Goal: Task Accomplishment & Management: Manage account settings

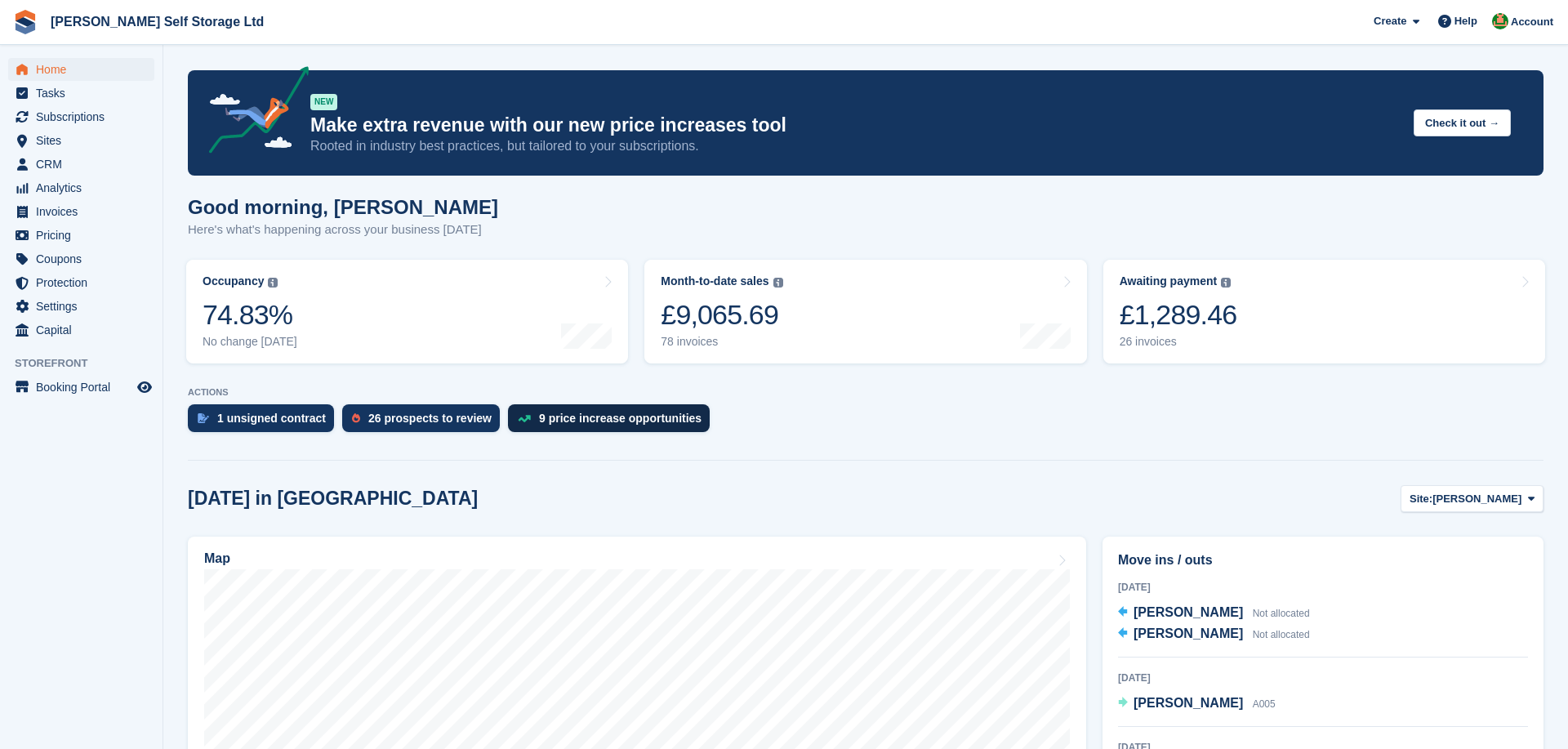
click at [604, 418] on div "9 price increase opportunities" at bounding box center [620, 418] width 163 height 13
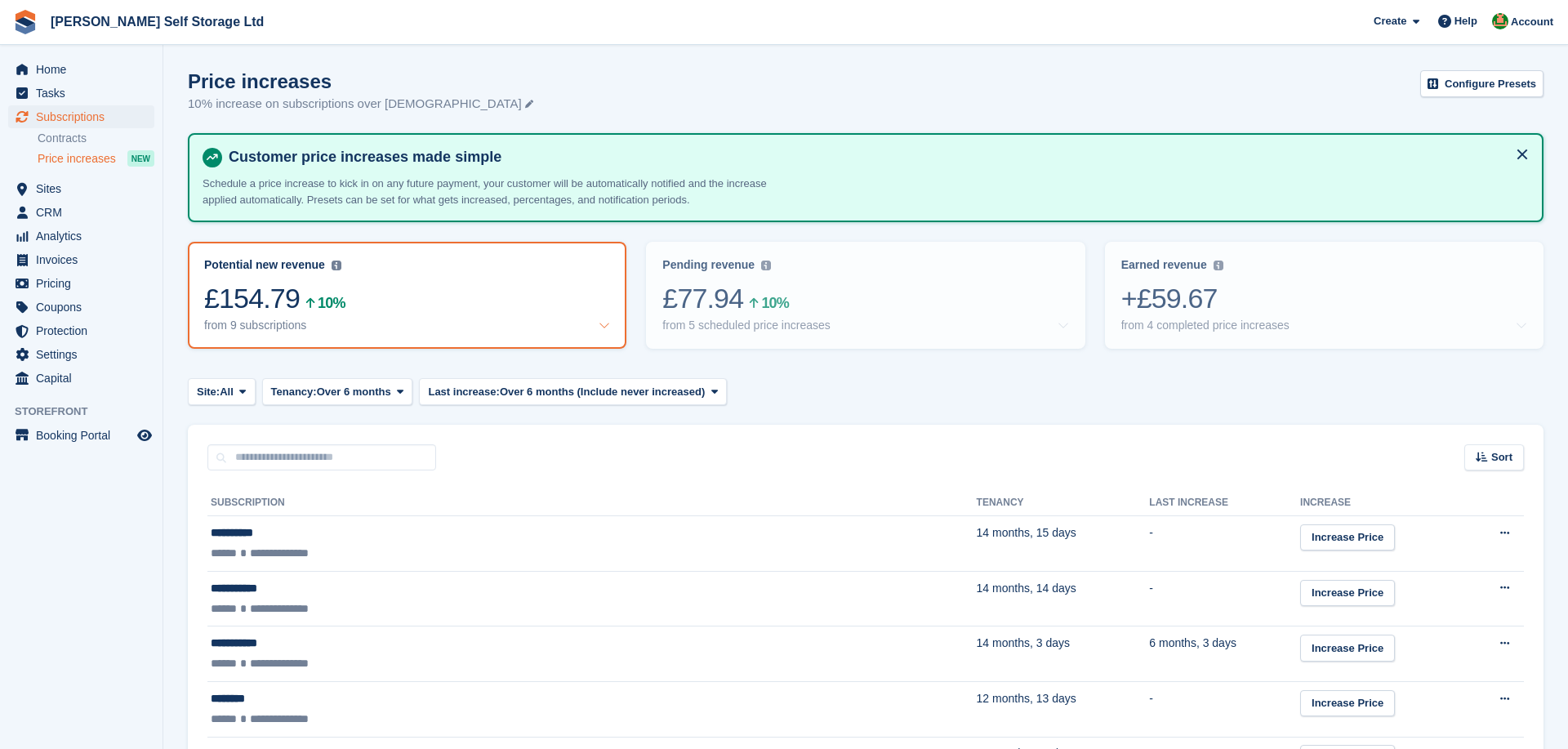
click at [604, 418] on turbo-frame "Price increases 10% increase on subscriptions over 6 months old Configure Prese…" at bounding box center [865, 570] width 1356 height 1000
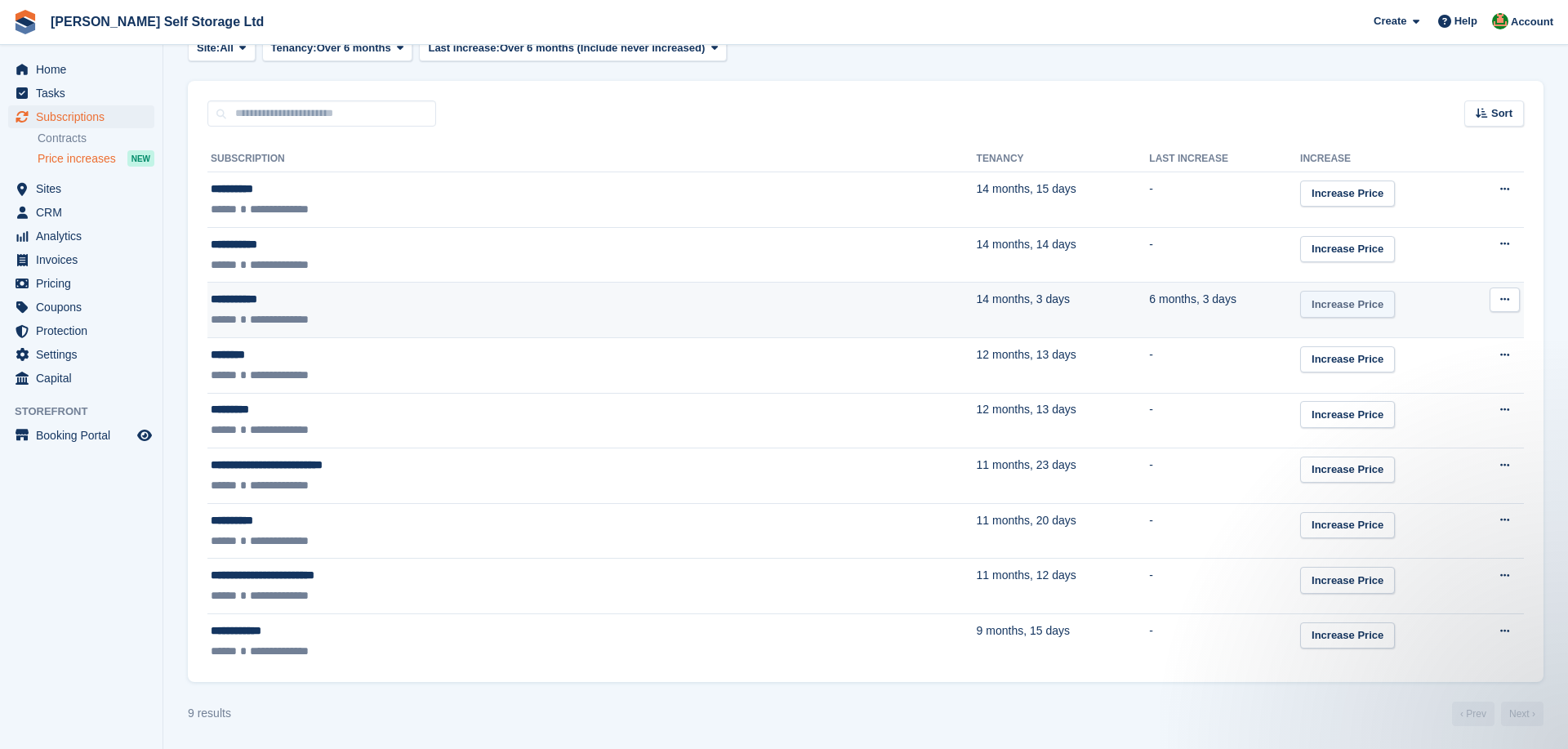
click at [1300, 307] on link "Increase Price" at bounding box center [1347, 304] width 95 height 27
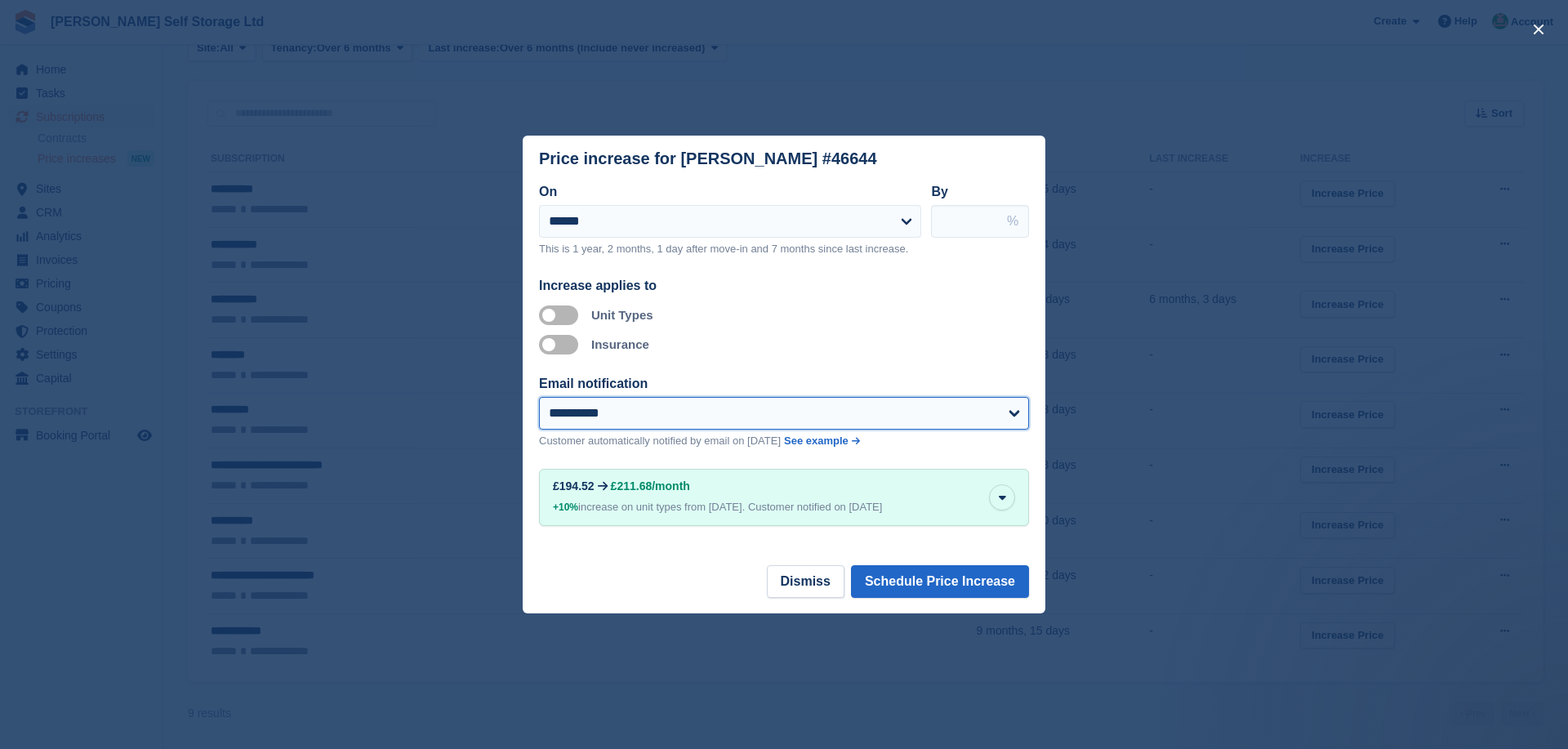
click at [683, 423] on select "**********" at bounding box center [784, 414] width 490 height 33
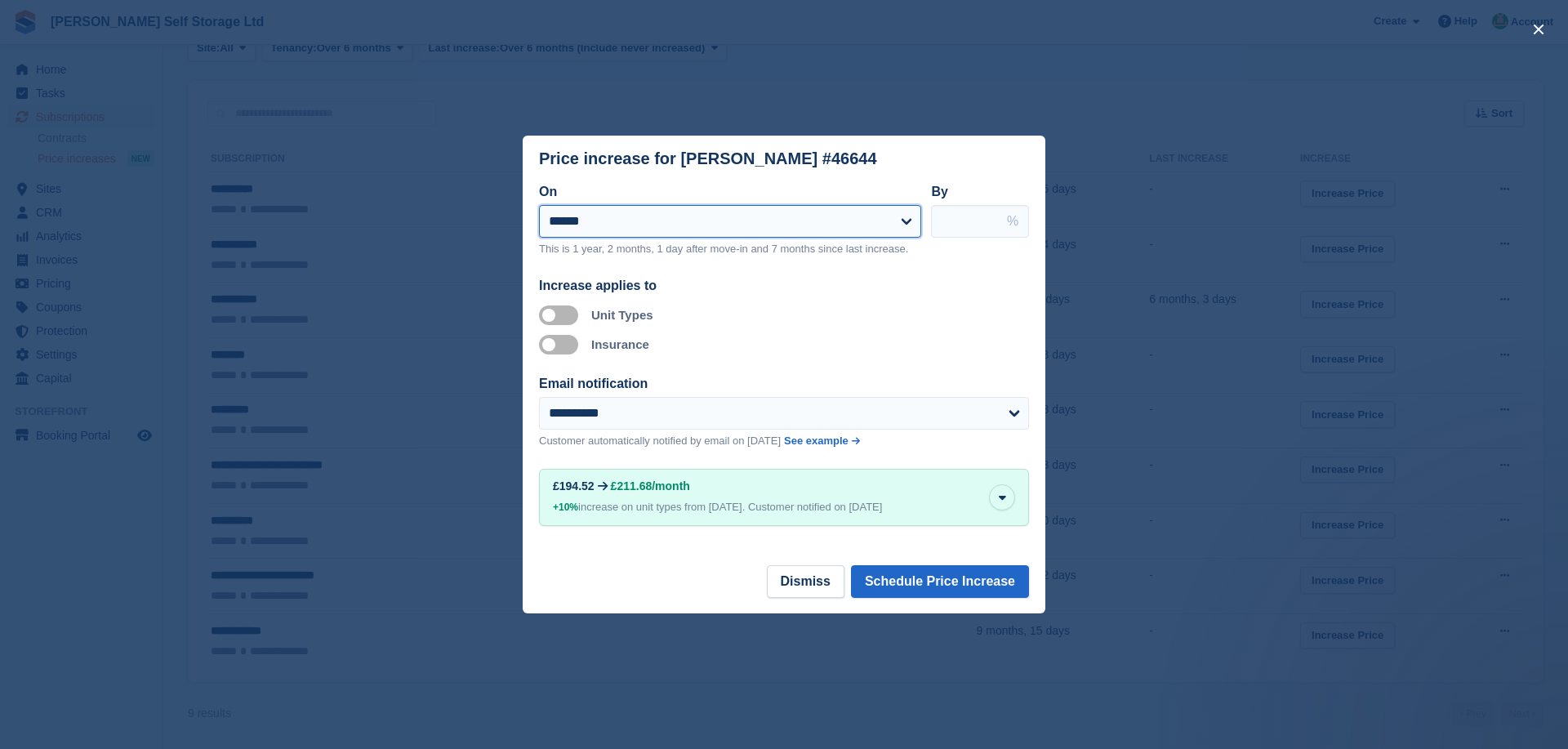
click at [867, 210] on select "**********" at bounding box center [729, 221] width 382 height 33
click at [419, 338] on div "close" at bounding box center [784, 374] width 1568 height 749
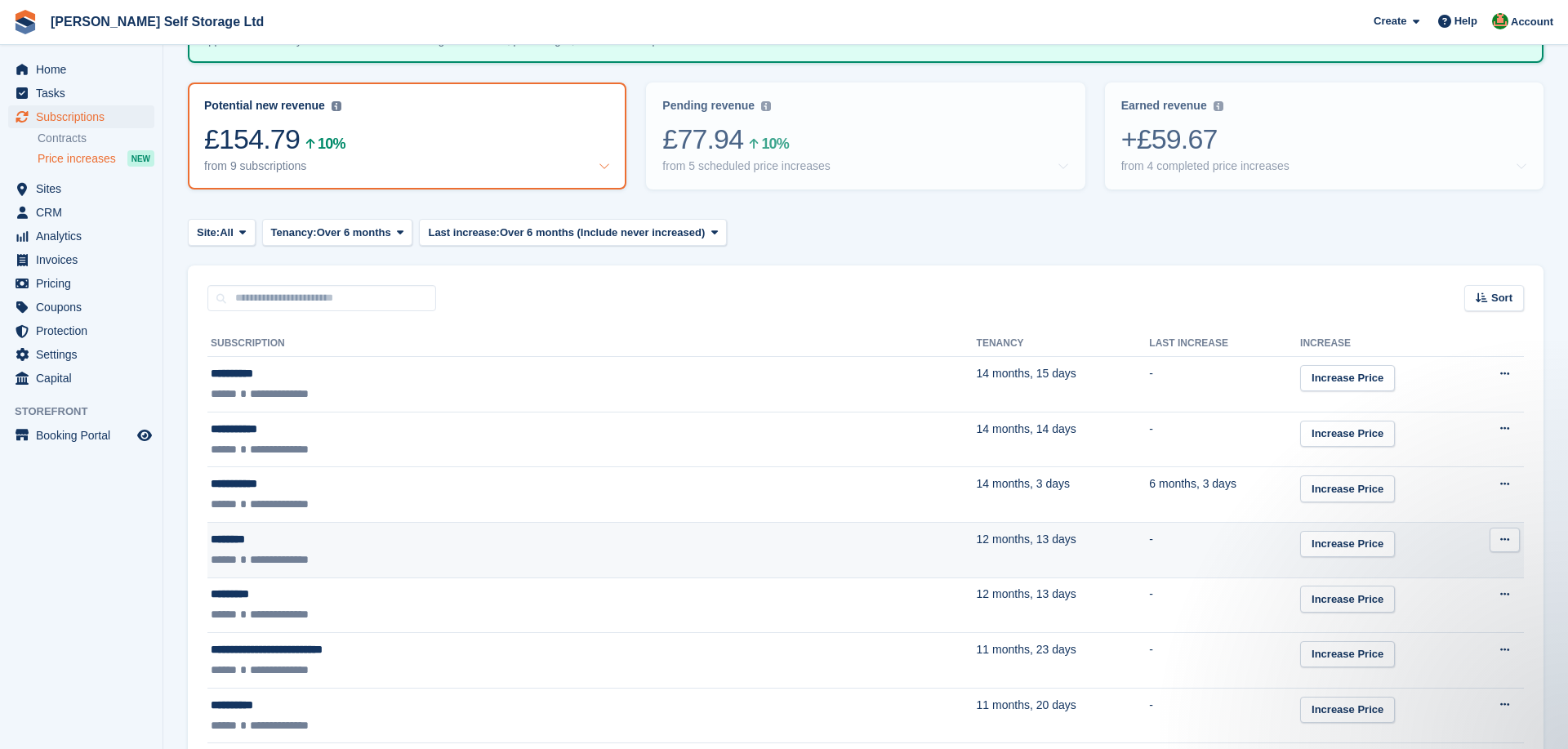
scroll to position [89, 0]
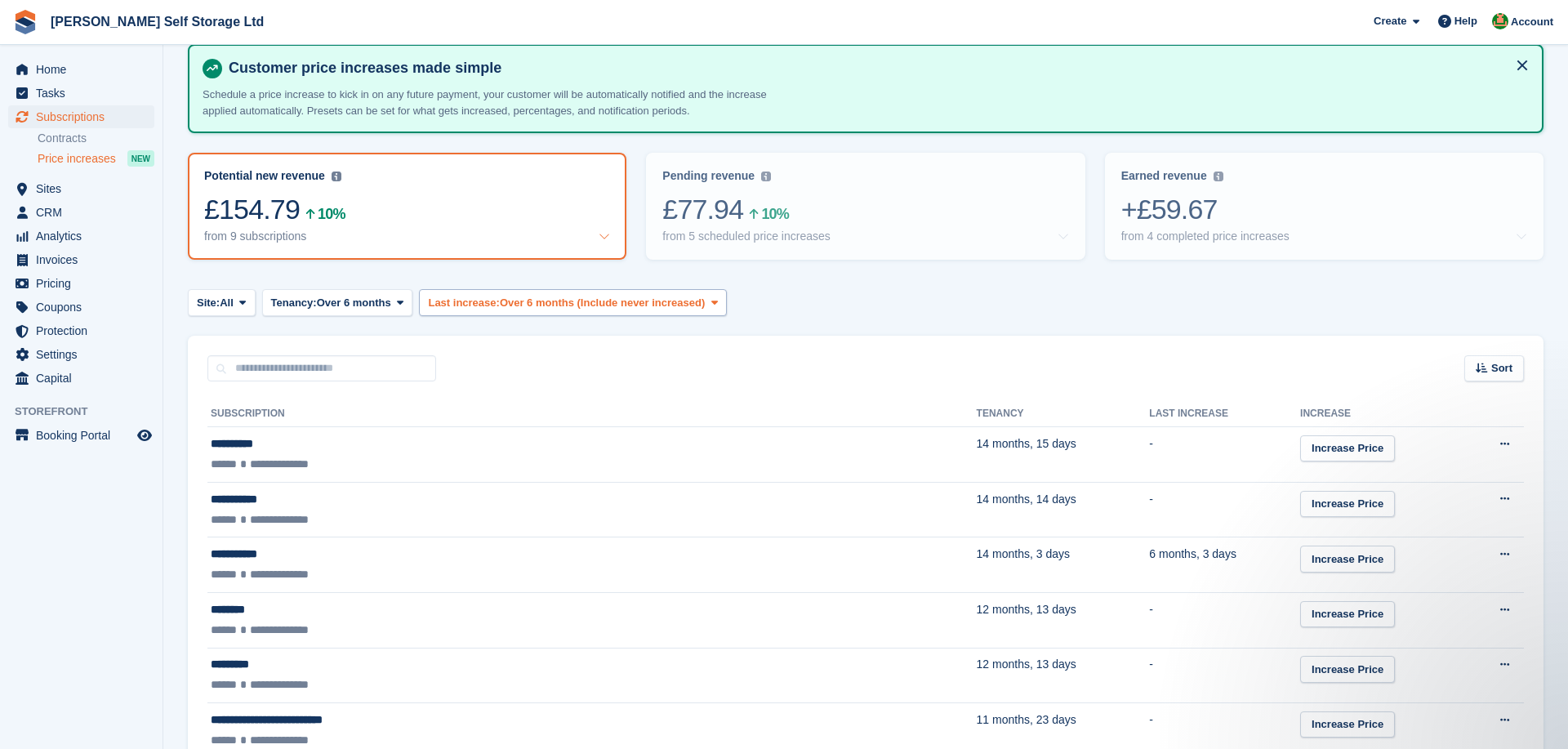
click at [542, 302] on span "Over 6 months (Include never increased)" at bounding box center [602, 303] width 205 height 16
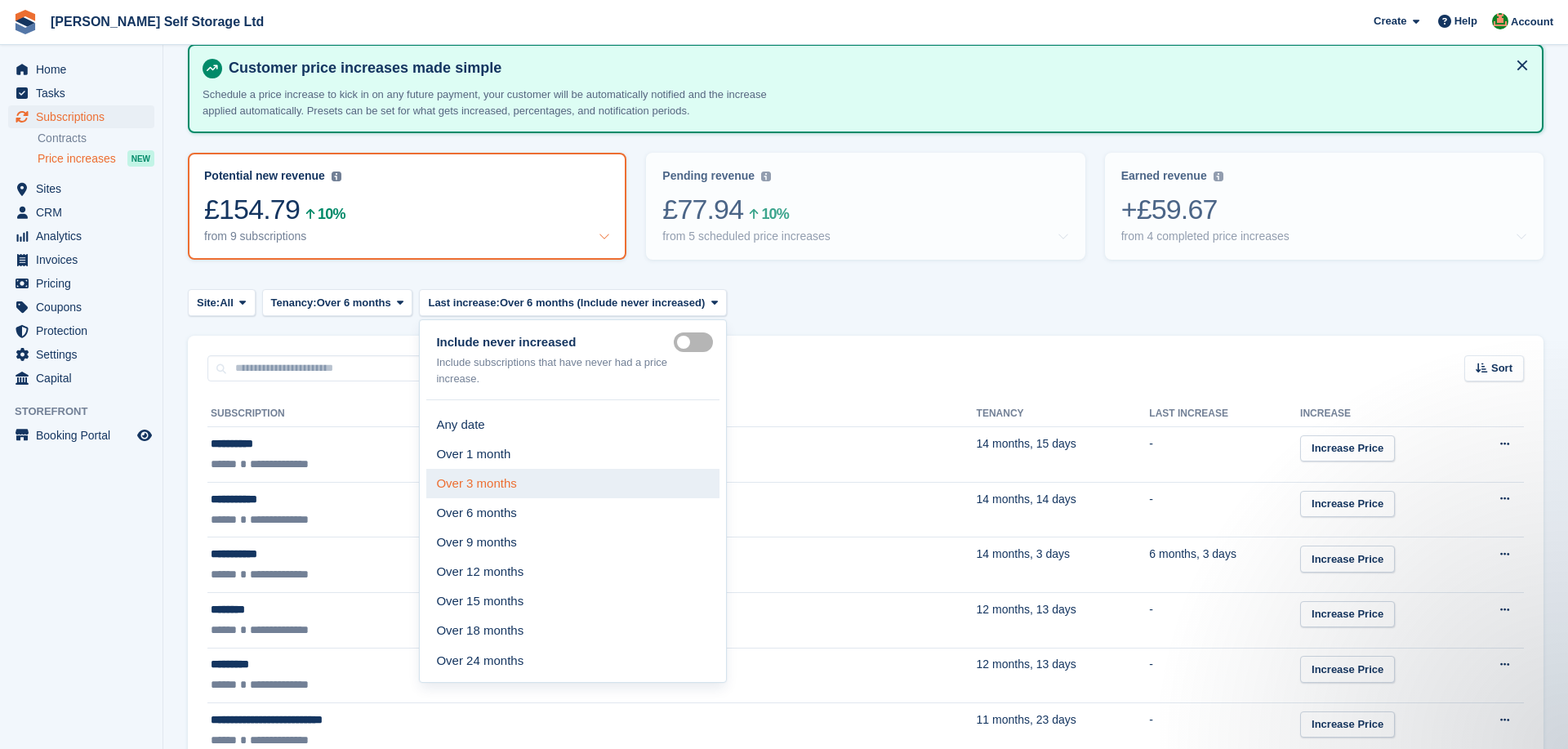
click at [566, 477] on link "Over 3 months" at bounding box center [572, 483] width 294 height 30
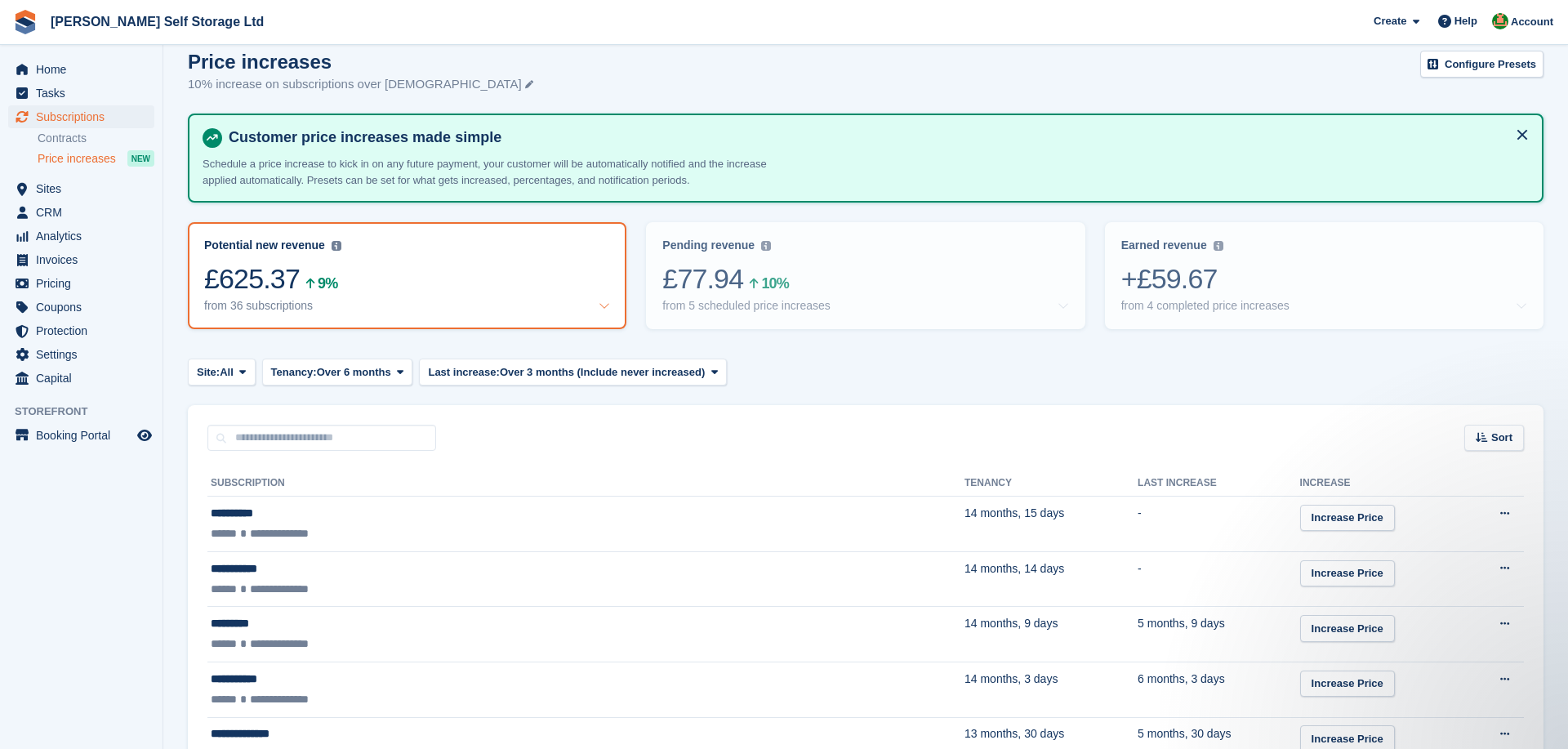
scroll to position [18, 0]
click at [53, 73] on span "Home" at bounding box center [85, 70] width 98 height 23
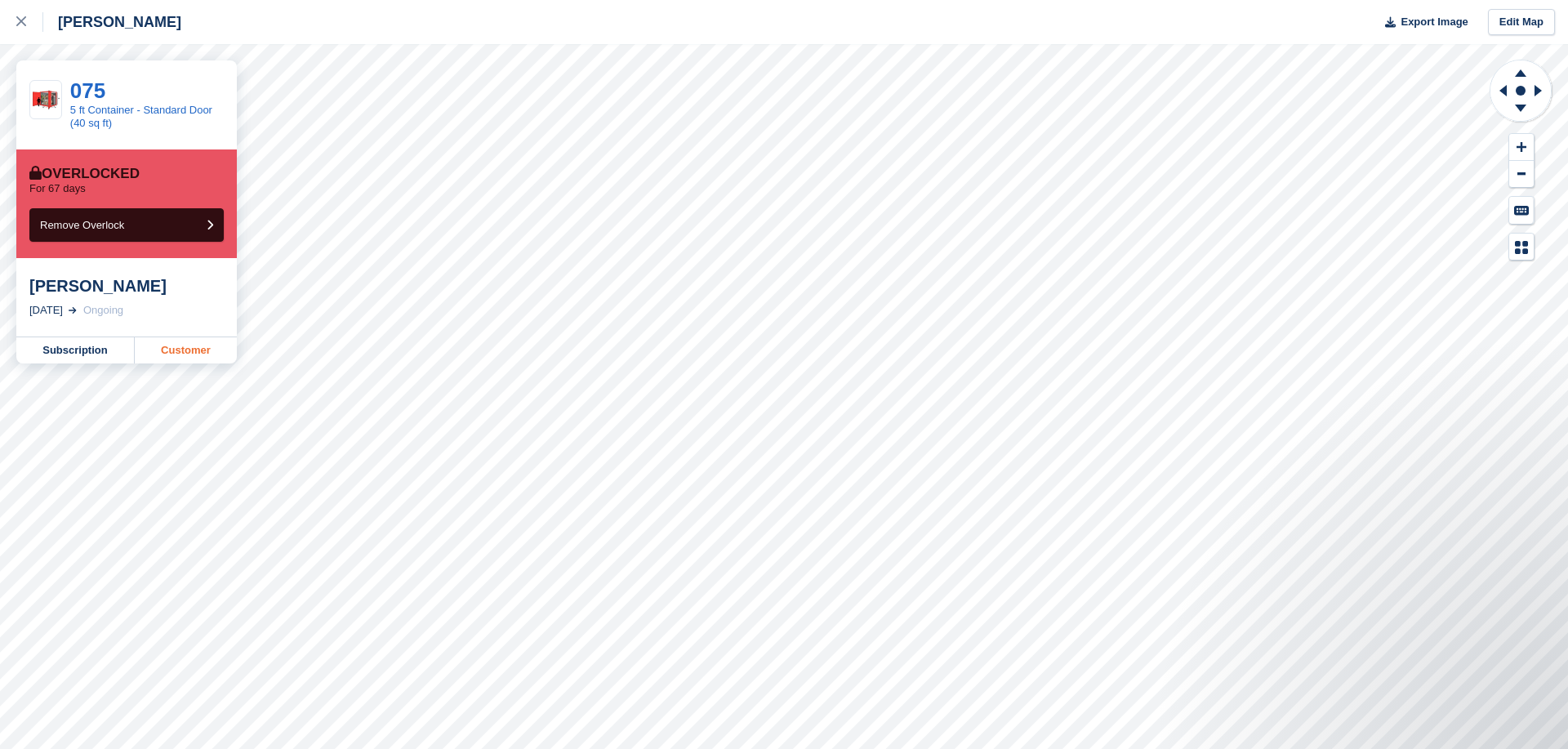
click at [161, 354] on link "Customer" at bounding box center [186, 350] width 102 height 26
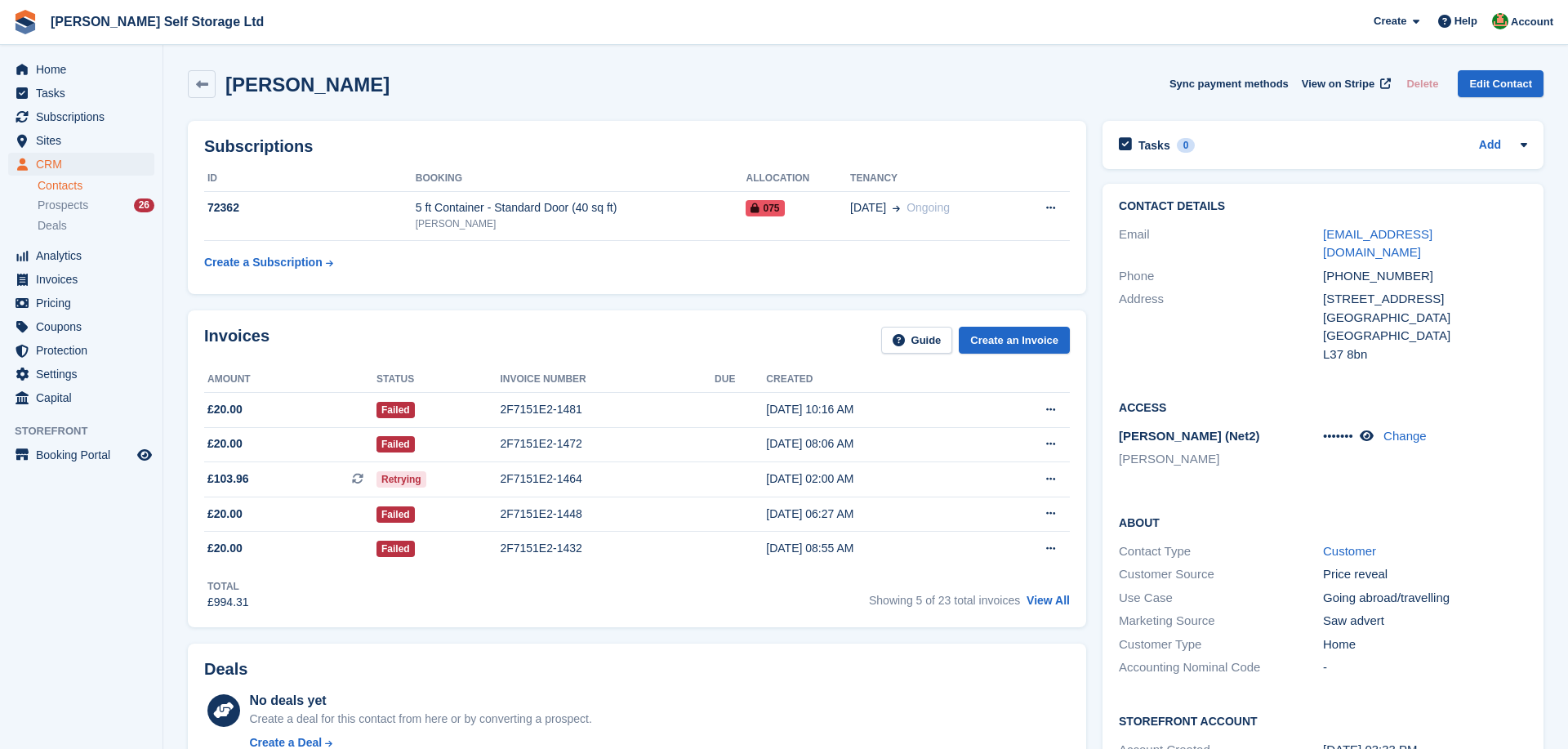
click at [1096, 294] on div "Contact Details Email emmaberry669@gmail.com Phone +447707790264 Address 96 Alt…" at bounding box center [1323, 516] width 457 height 680
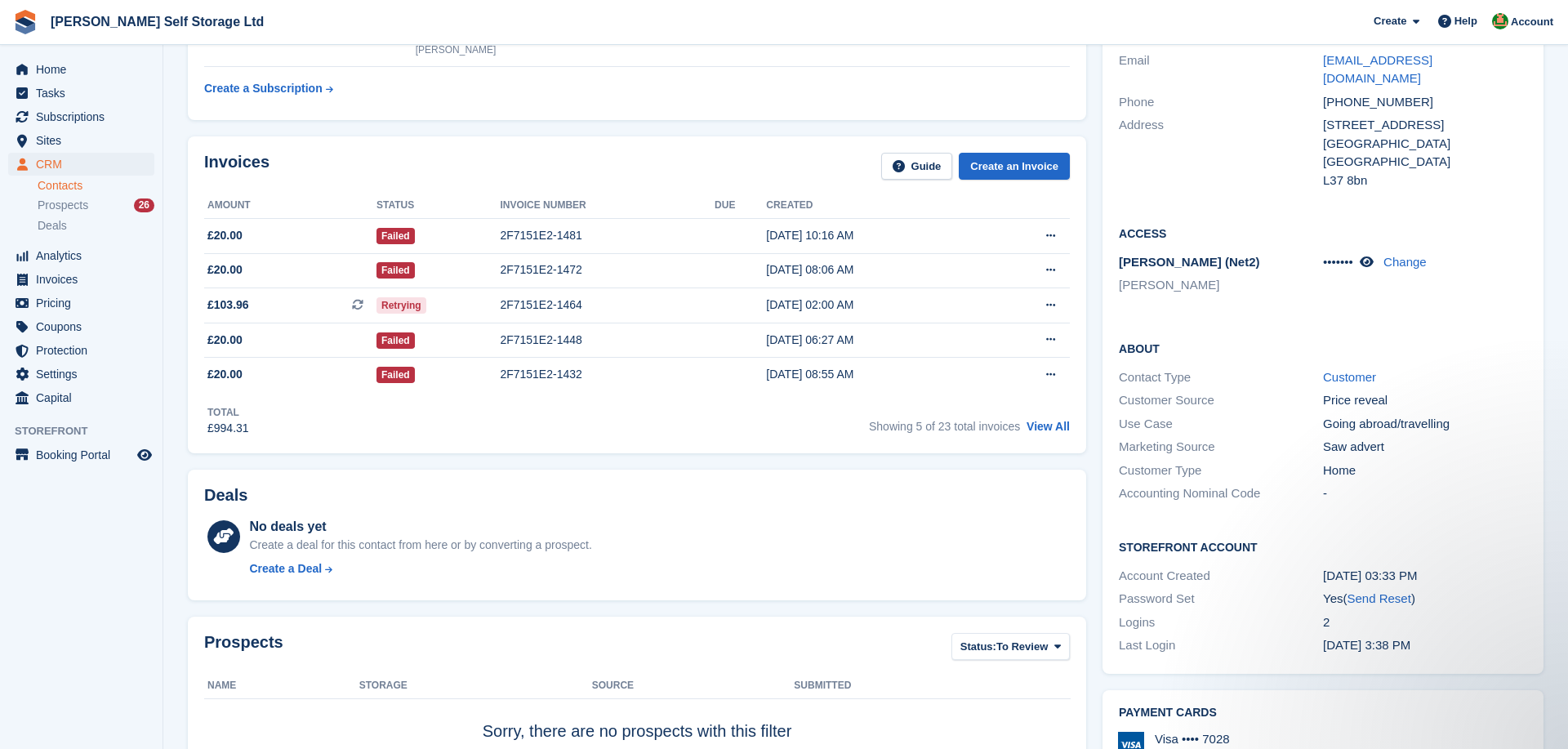
scroll to position [247, 0]
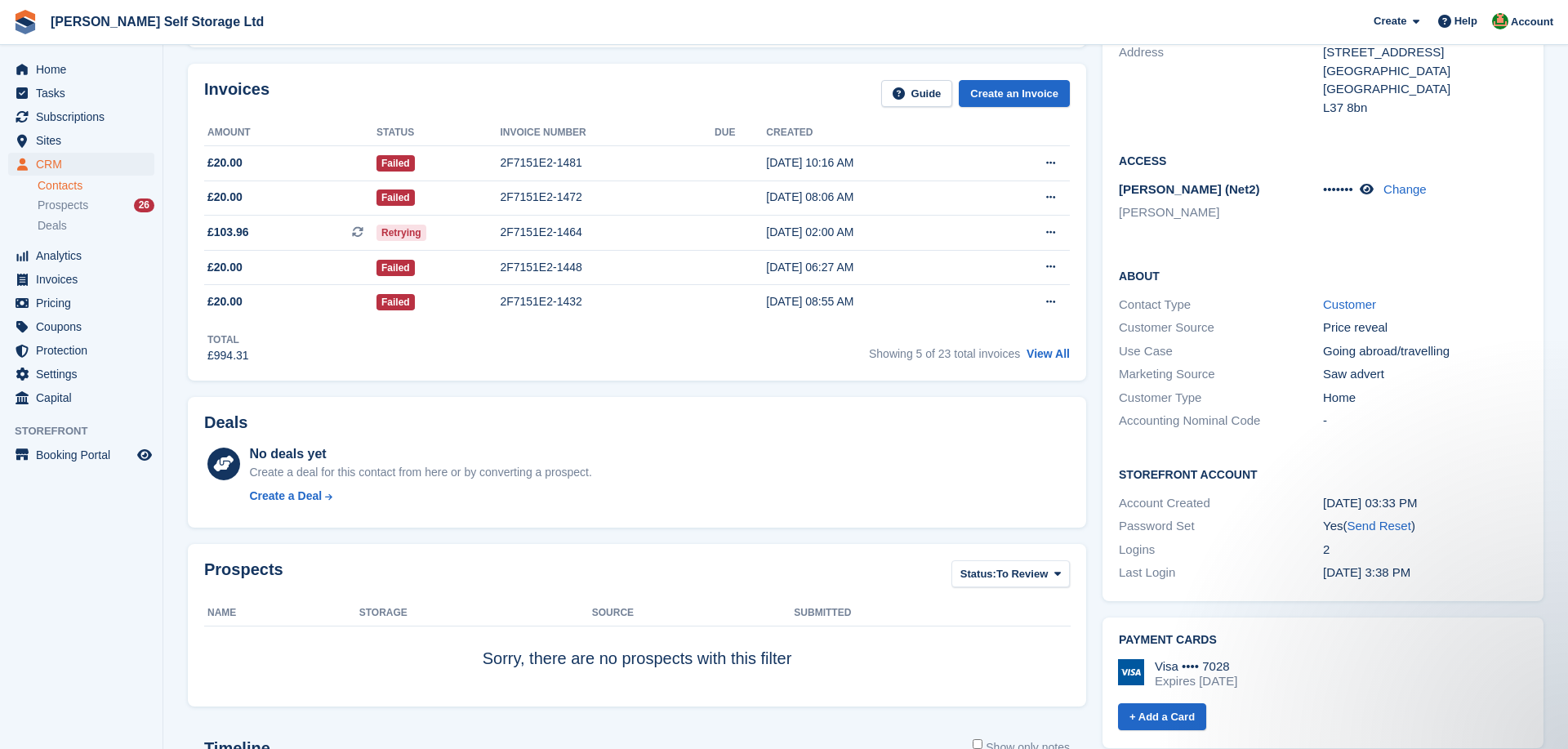
click at [1094, 476] on div "Deals No deals yet Create a deal for this contact from here or by converting a …" at bounding box center [636, 463] width 914 height 148
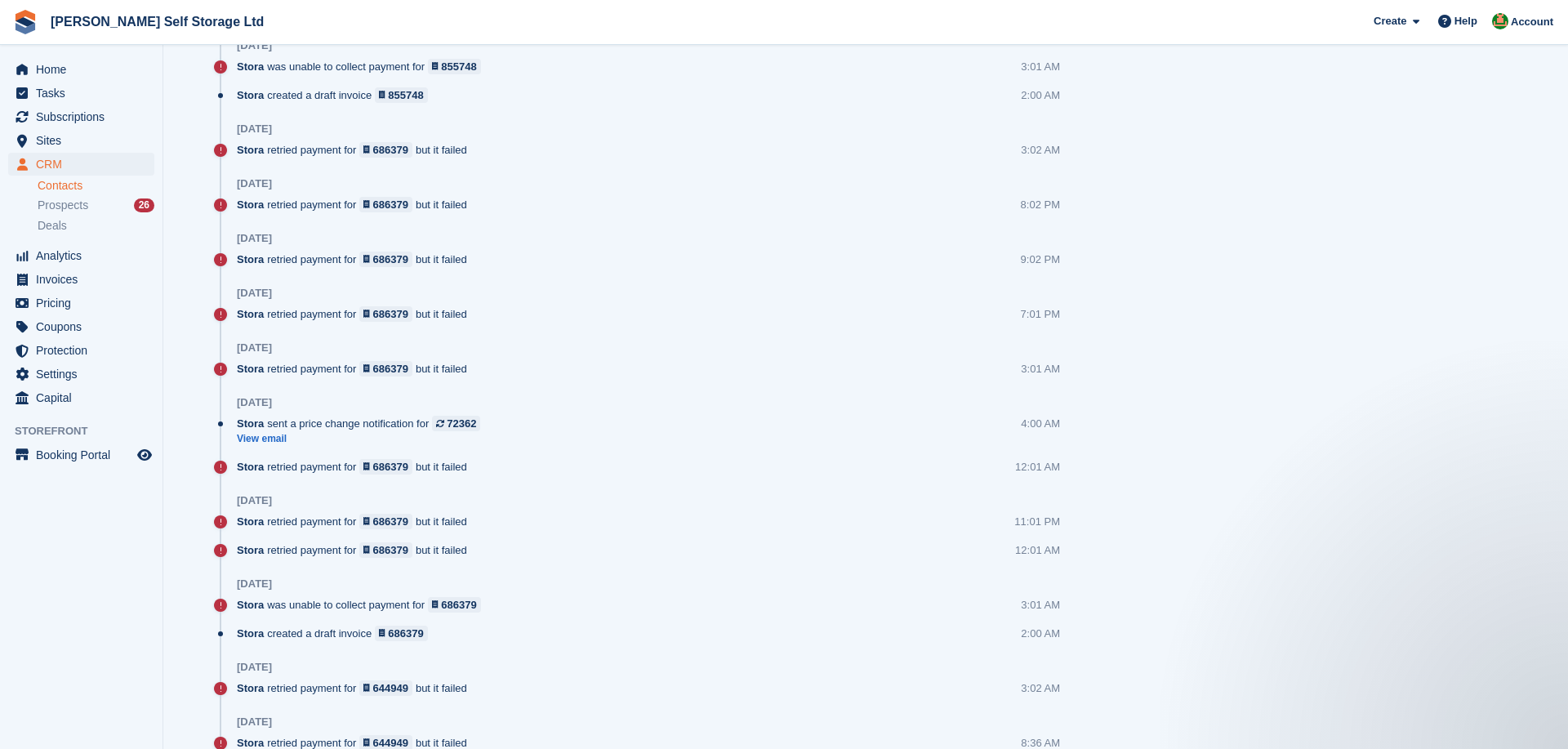
scroll to position [1165, 0]
click at [261, 440] on link "View email" at bounding box center [363, 437] width 252 height 14
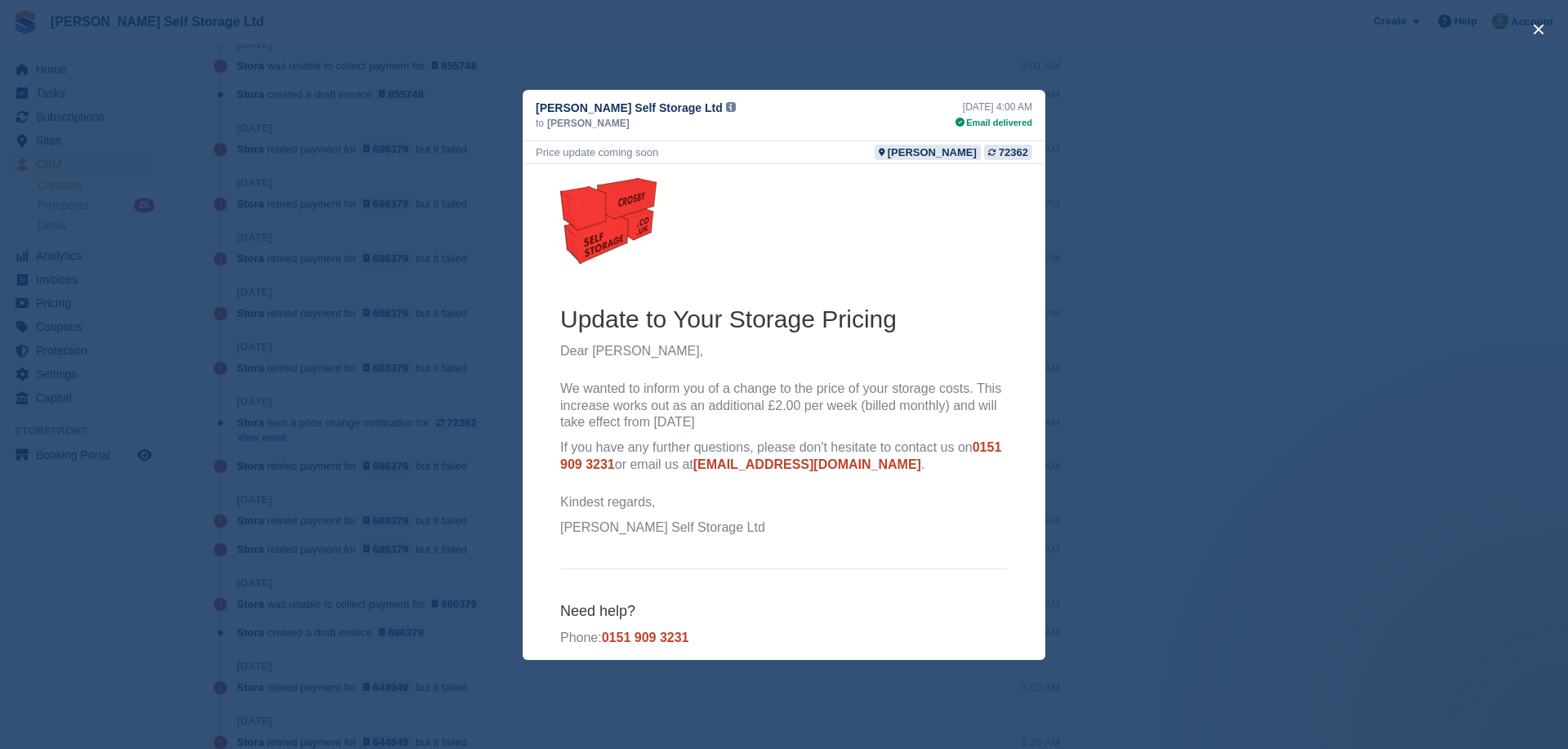
click at [463, 399] on div "close" at bounding box center [784, 374] width 1568 height 749
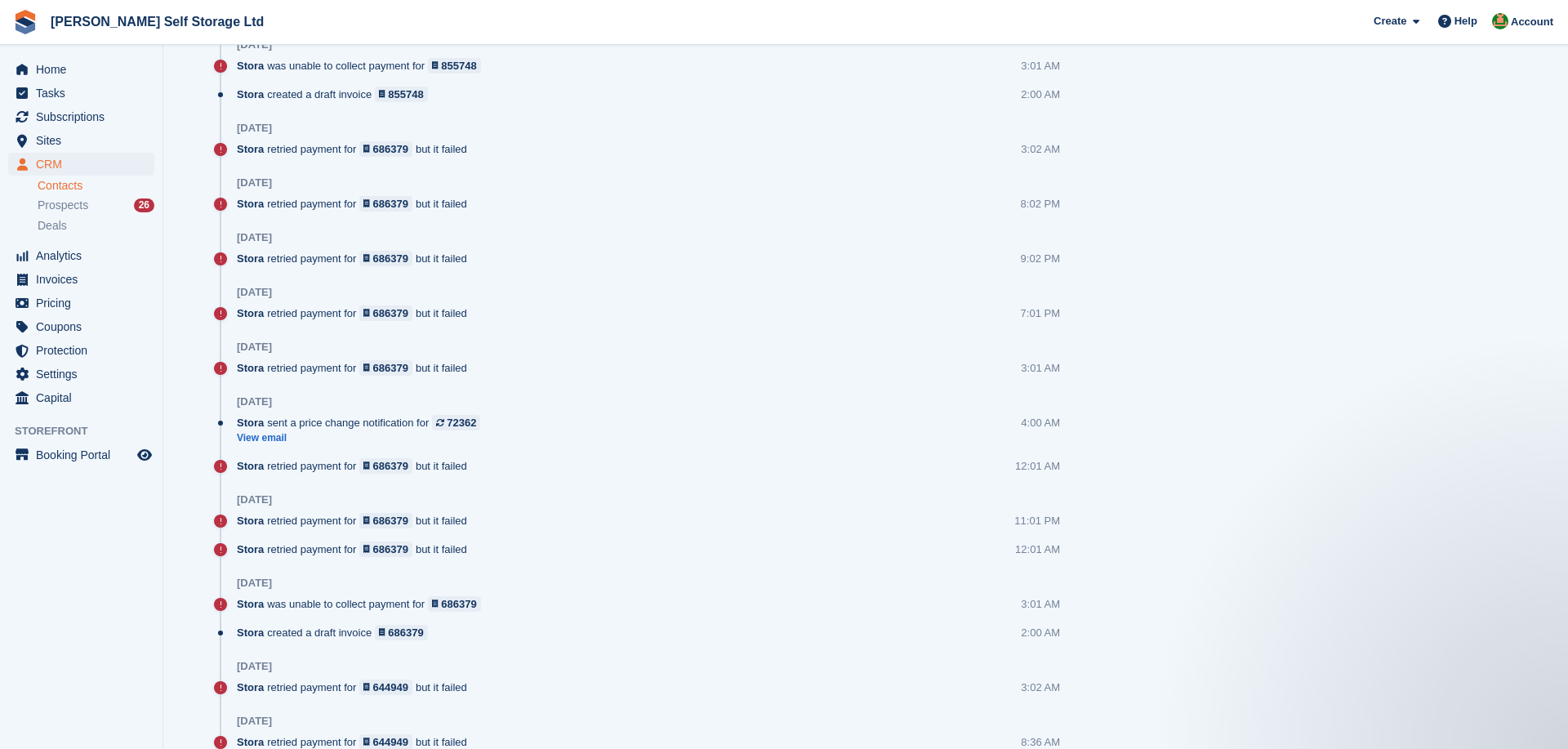
click at [197, 260] on div "Timeline Show only notes Post 16 Sep Stora retried payment for 855748 but it fa…" at bounding box center [636, 571] width 898 height 1533
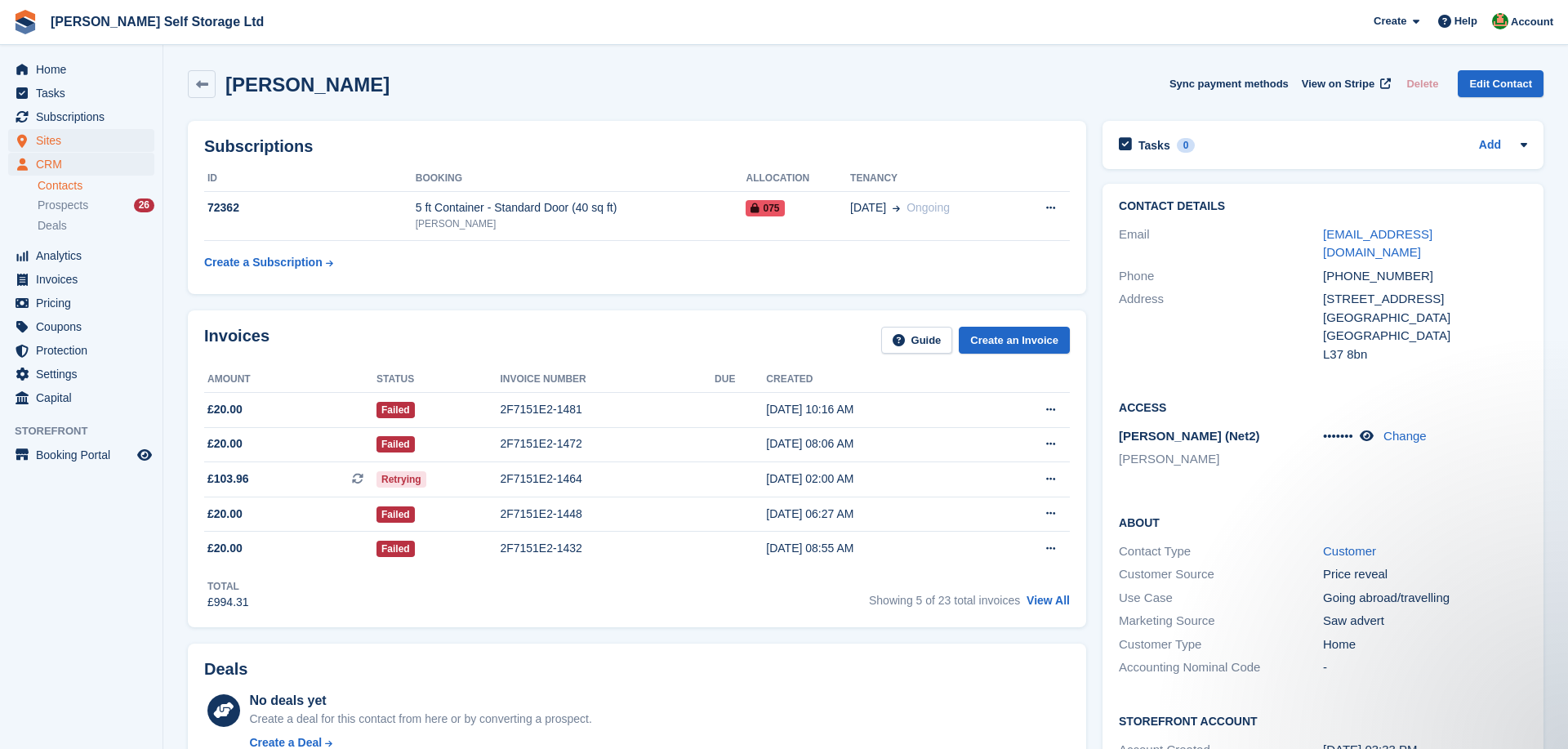
click at [60, 138] on span "Sites" at bounding box center [85, 141] width 98 height 23
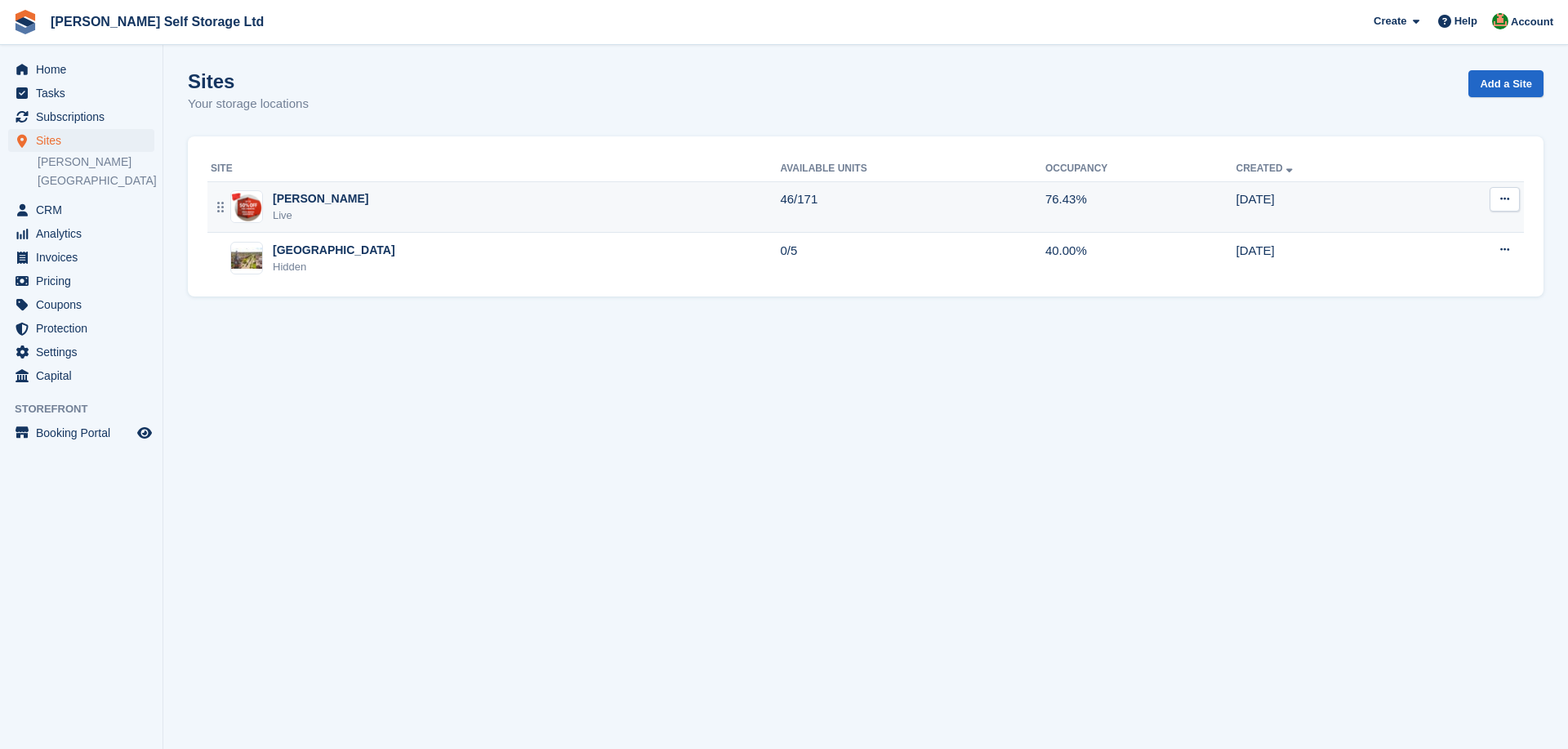
click at [298, 198] on div "[PERSON_NAME]" at bounding box center [321, 198] width 95 height 17
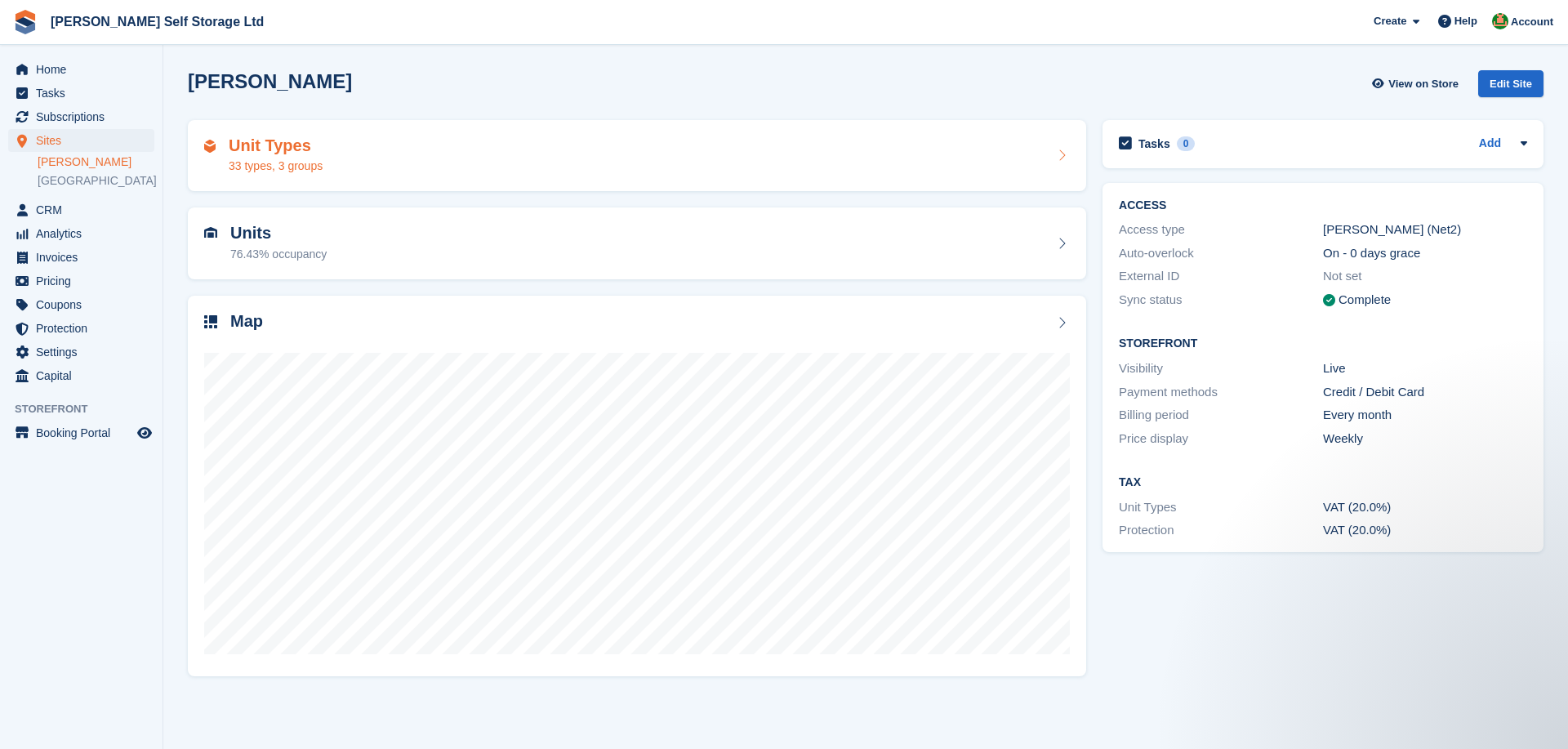
click at [468, 163] on div "Unit Types 33 types, 3 groups" at bounding box center [636, 156] width 866 height 39
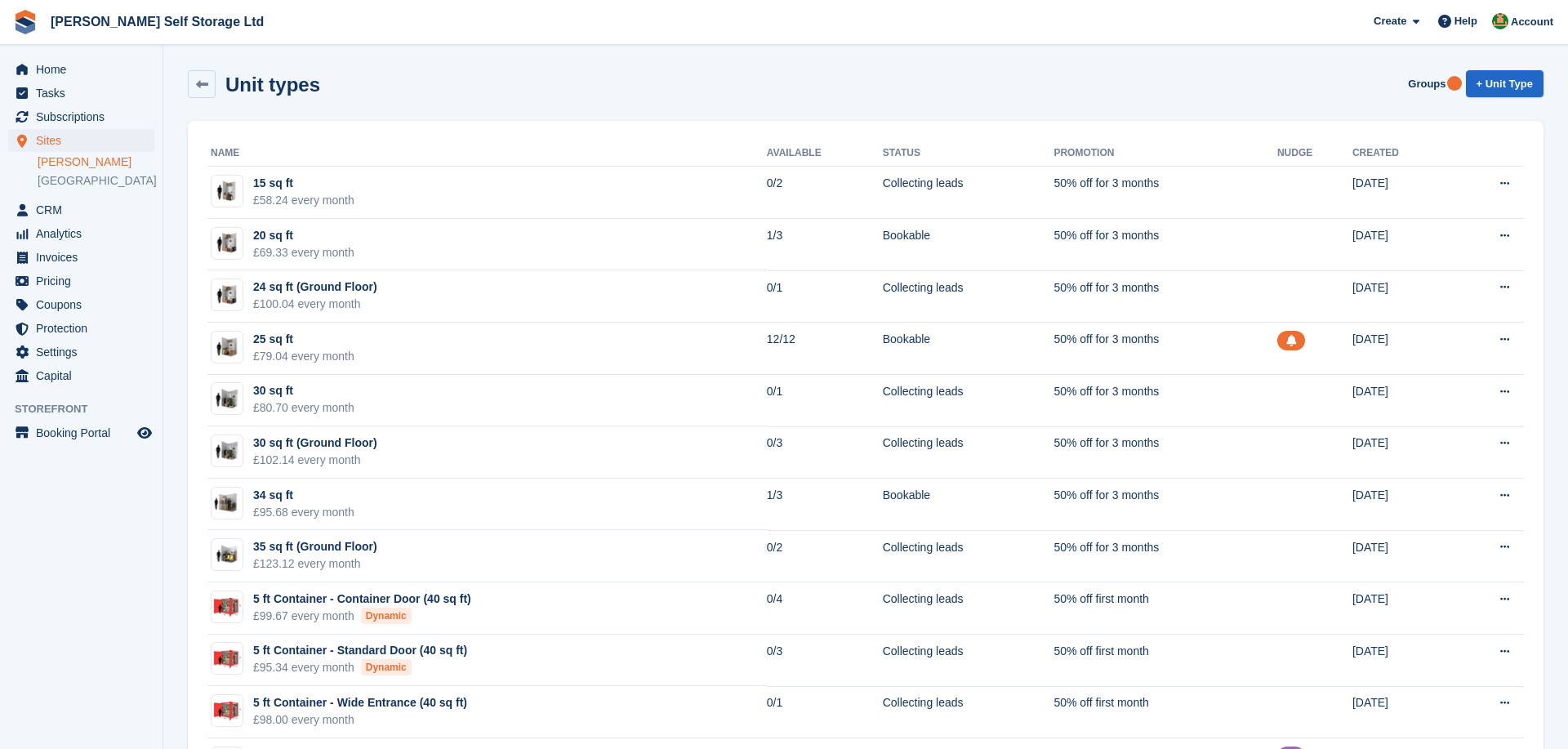
click at [179, 109] on div "Unit types Groups + Unit Type" at bounding box center [865, 87] width 1372 height 51
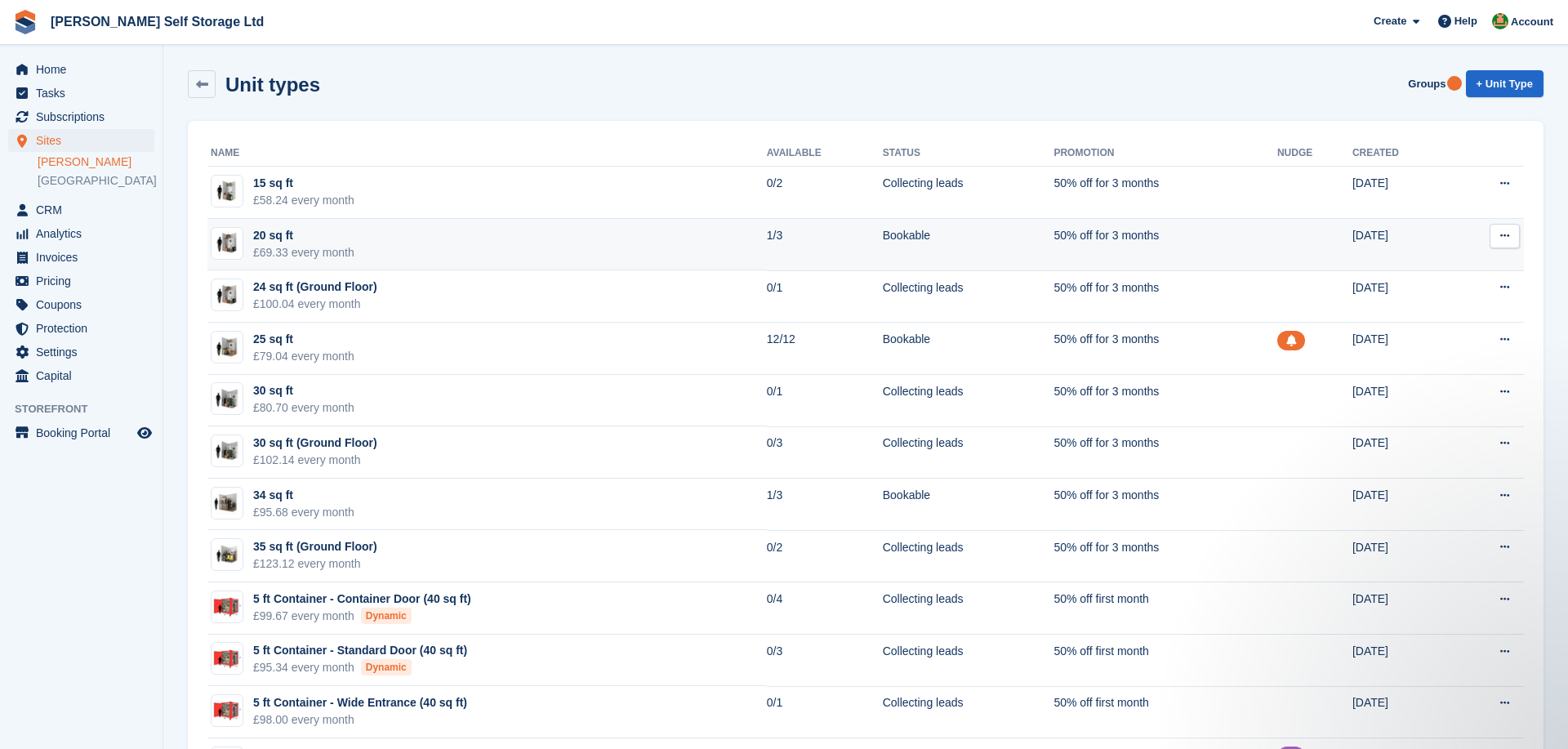
click at [308, 229] on div "20 sq ft" at bounding box center [303, 235] width 101 height 17
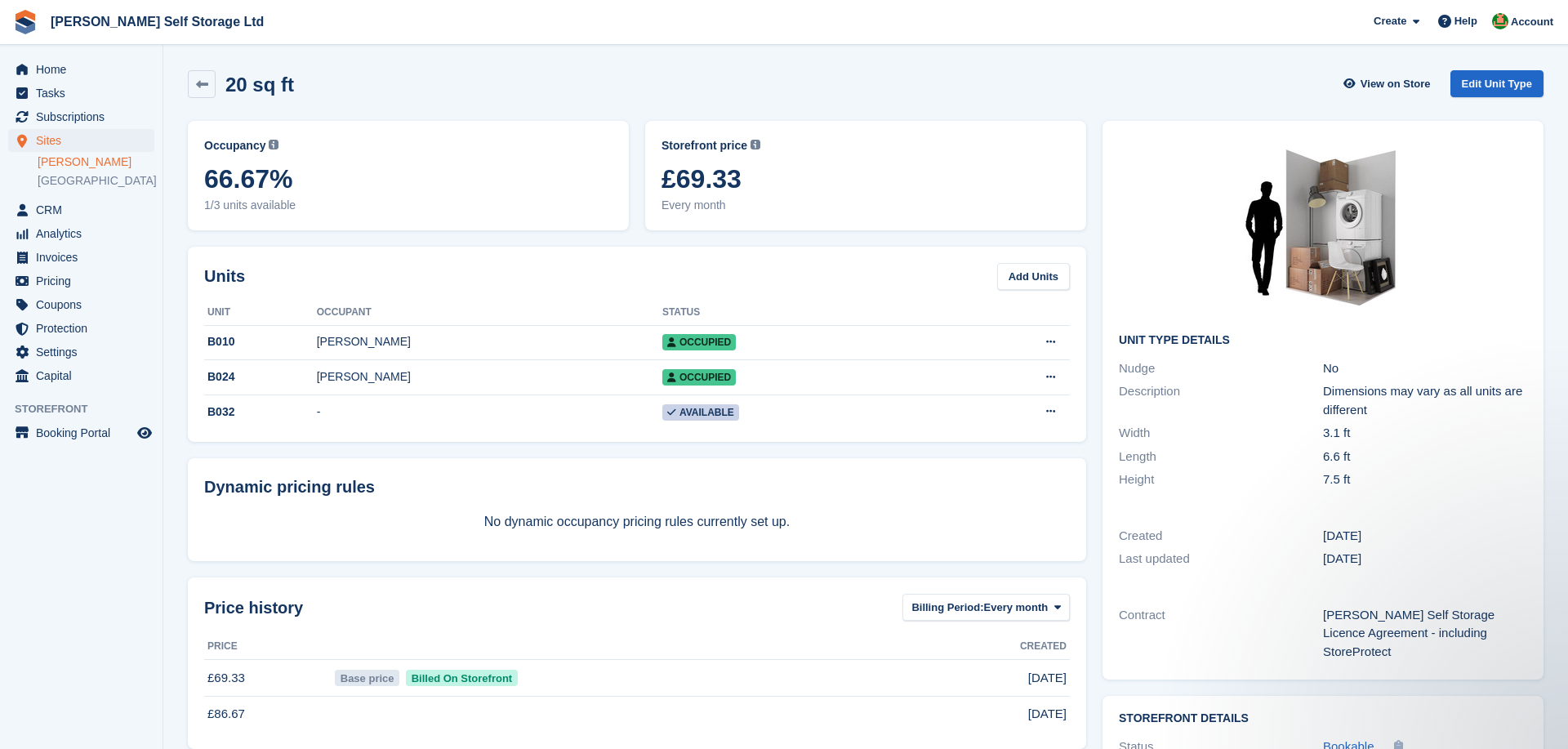
click at [182, 233] on div "Occupancy Current percentage of all currently allocated units of this unit type…" at bounding box center [408, 175] width 457 height 126
click at [51, 58] on span "Home" at bounding box center [85, 70] width 98 height 23
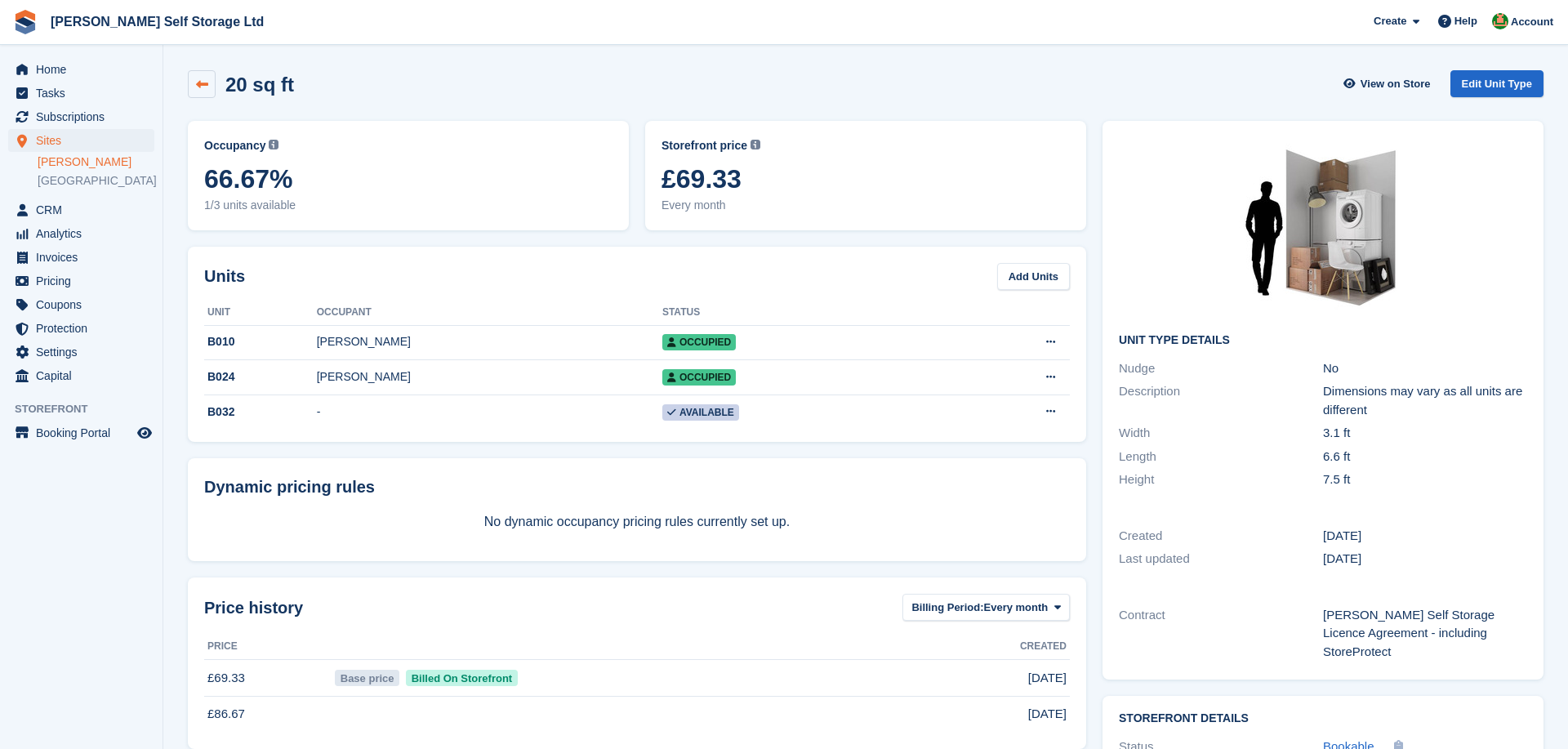
click at [197, 81] on icon at bounding box center [201, 84] width 12 height 12
